Goal: Contribute content

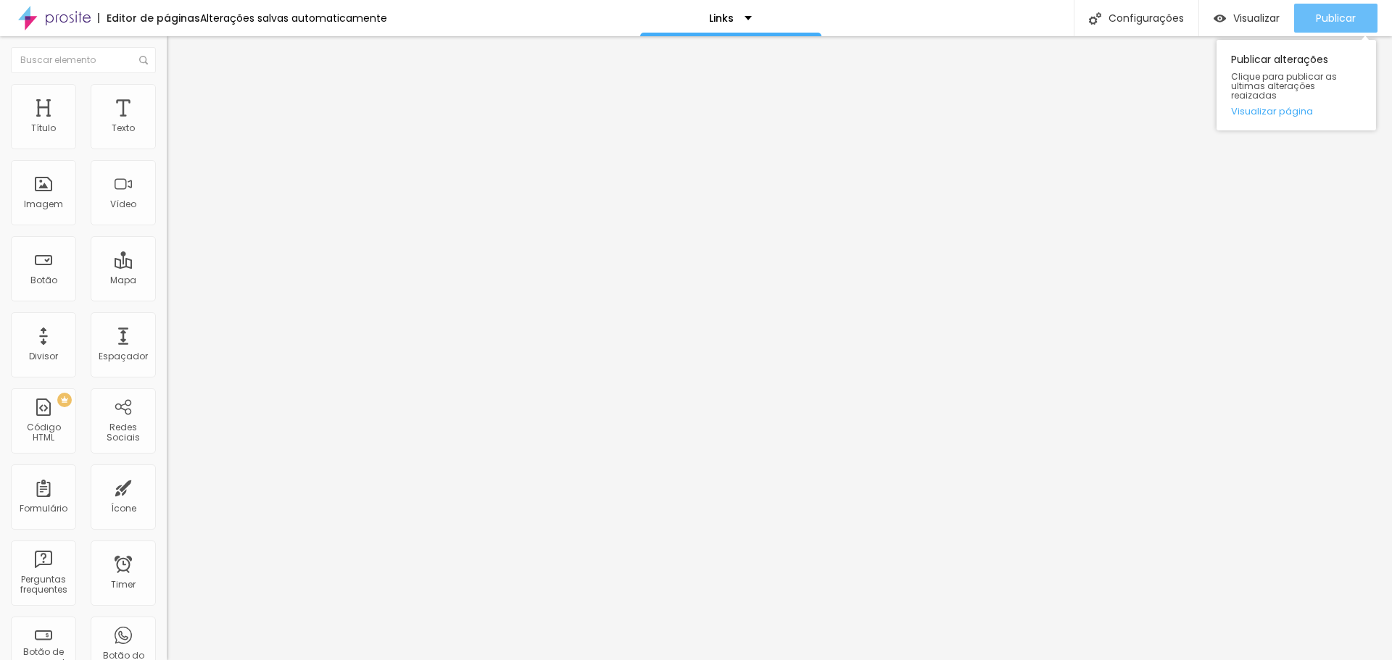
click at [1325, 14] on span "Publicar" at bounding box center [1336, 18] width 40 height 12
click at [606, 16] on div "Editor de páginas Alterações salvas automaticamente Copia de Links Configuraçõe…" at bounding box center [696, 18] width 1392 height 36
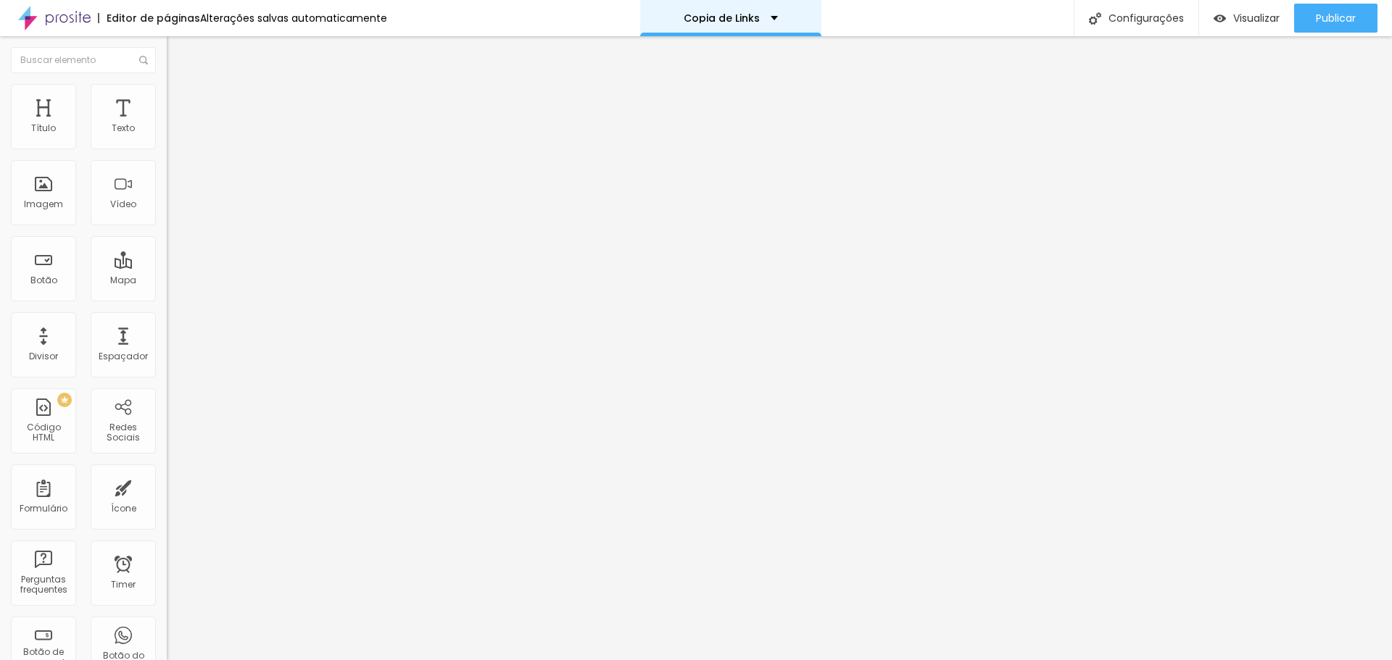
click at [684, 8] on div "Copia de Links" at bounding box center [730, 18] width 181 height 36
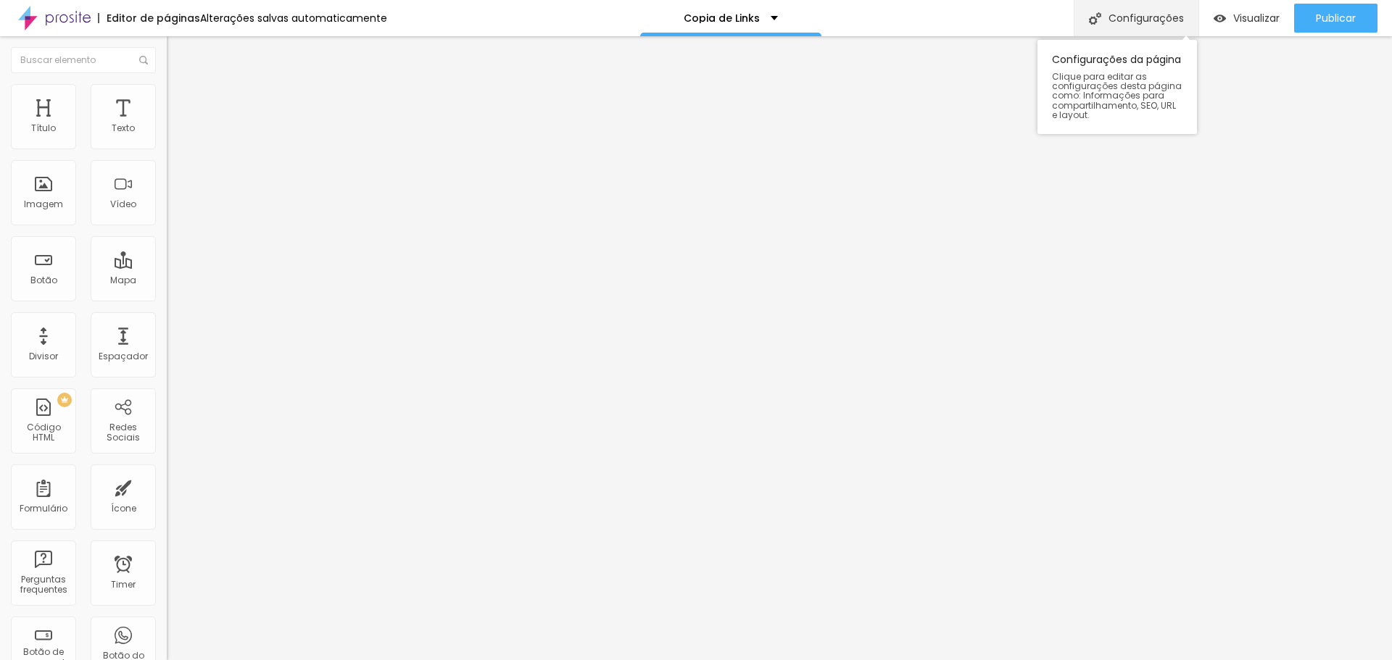
click at [1146, 10] on div "Configurações" at bounding box center [1136, 18] width 125 height 36
